Goal: Information Seeking & Learning: Learn about a topic

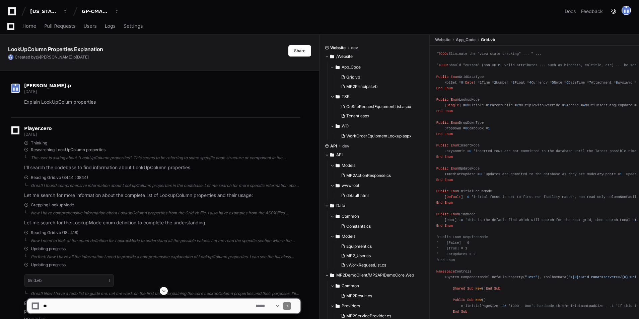
scroll to position [4867, 0]
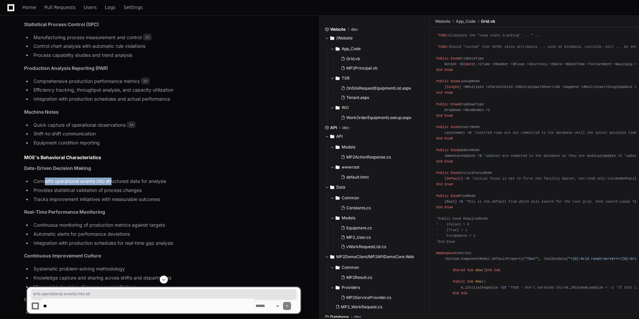
drag, startPoint x: 45, startPoint y: 175, endPoint x: 125, endPoint y: 174, distance: 80.7
click at [116, 178] on li "Converts operational events into structured data for analysis" at bounding box center [165, 182] width 269 height 8
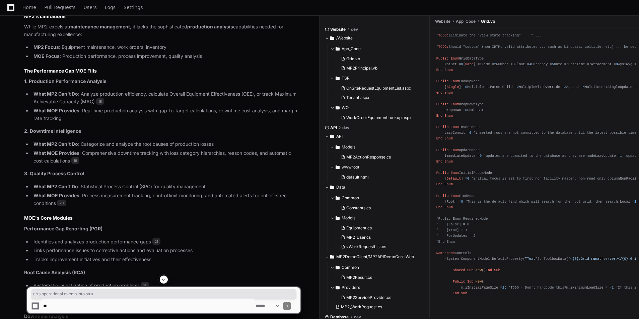
scroll to position [4365, 0]
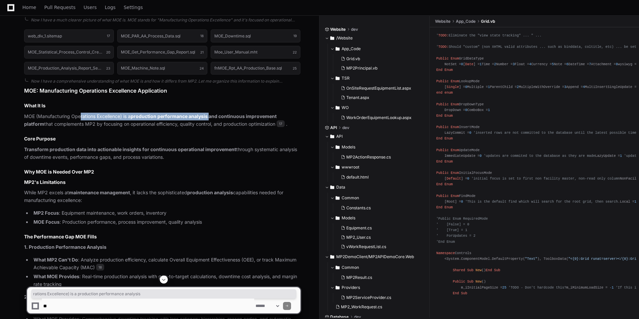
drag, startPoint x: 81, startPoint y: 111, endPoint x: 210, endPoint y: 110, distance: 129.3
click at [210, 113] on p "MOE (Manufacturing Operations Excellence) is a production performance analysis …" at bounding box center [162, 120] width 276 height 15
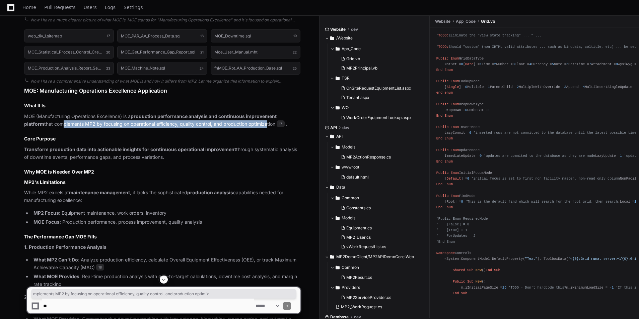
drag, startPoint x: 50, startPoint y: 120, endPoint x: 247, endPoint y: 121, distance: 197.6
click at [247, 121] on p "MOE (Manufacturing Operations Excellence) is a production performance analysis …" at bounding box center [162, 120] width 276 height 15
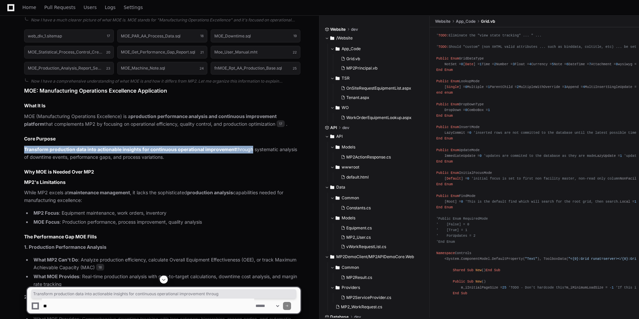
drag, startPoint x: 24, startPoint y: 145, endPoint x: 248, endPoint y: 145, distance: 223.7
click at [248, 146] on p "Transform production data into actionable insights for continuous operational i…" at bounding box center [162, 153] width 276 height 15
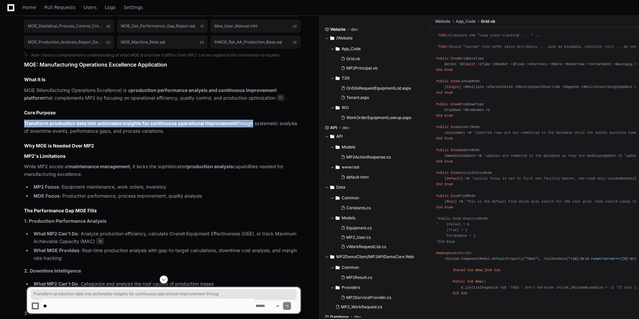
scroll to position [4398, 0]
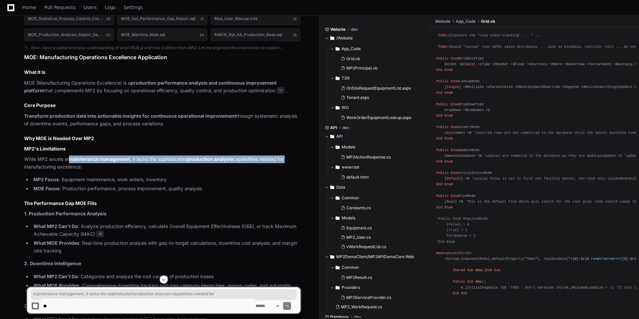
drag, startPoint x: 75, startPoint y: 152, endPoint x: 289, endPoint y: 152, distance: 213.3
click at [289, 156] on p "While MP2 excels at maintenance management , it lacks the sophisticated product…" at bounding box center [162, 163] width 276 height 15
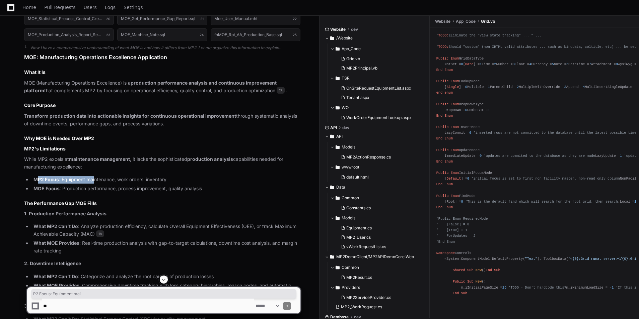
drag, startPoint x: 39, startPoint y: 173, endPoint x: 94, endPoint y: 168, distance: 55.2
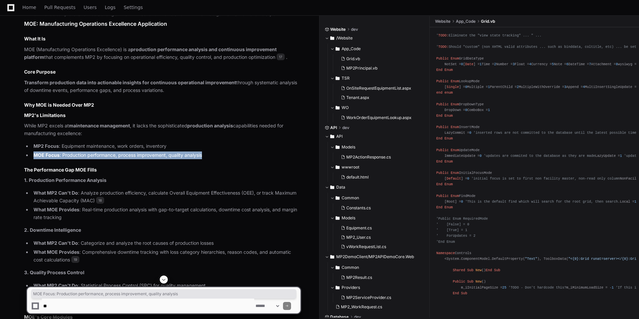
drag, startPoint x: 31, startPoint y: 150, endPoint x: 228, endPoint y: 149, distance: 197.2
click at [228, 149] on ul "MP2 Focus : Equipment maintenance, work orders, inventory MOE Focus : Productio…" at bounding box center [162, 151] width 276 height 17
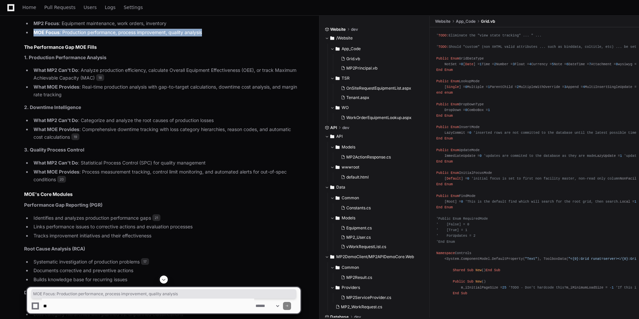
scroll to position [4566, 0]
